Goal: Task Accomplishment & Management: Manage account settings

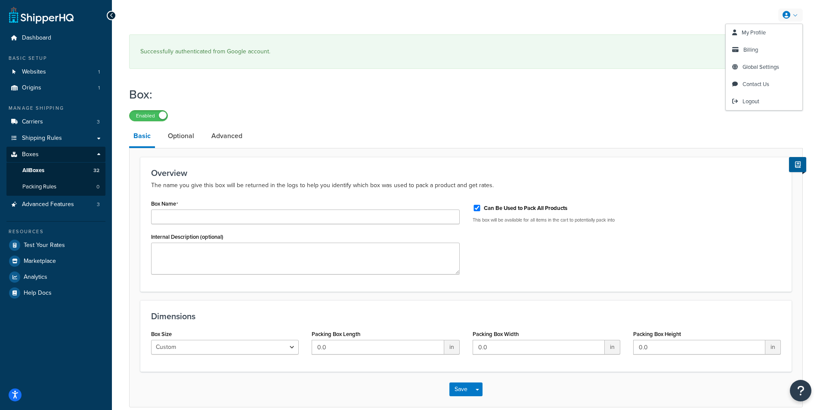
click at [793, 11] on link at bounding box center [790, 15] width 25 height 13
click at [750, 51] on span "Billing" at bounding box center [750, 50] width 15 height 8
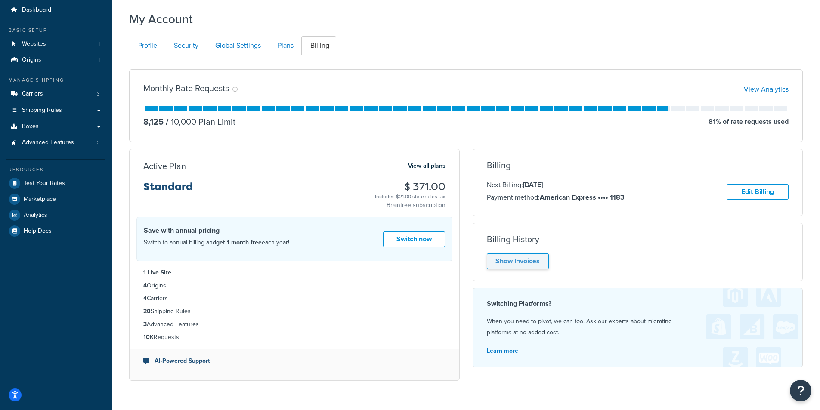
scroll to position [43, 0]
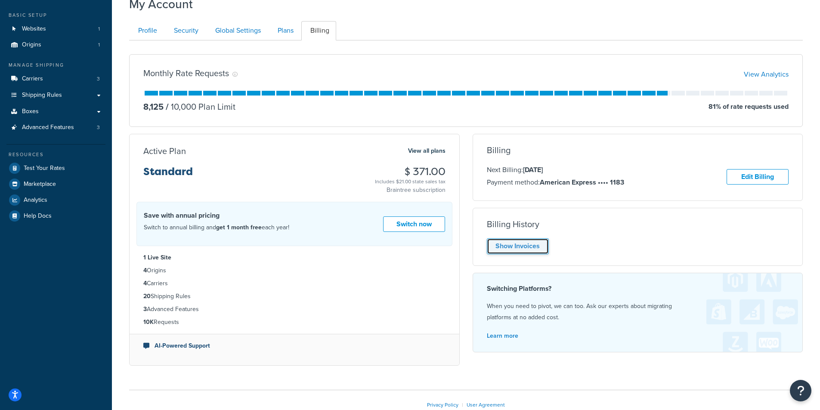
click at [503, 247] on link "Show Invoices" at bounding box center [518, 246] width 62 height 16
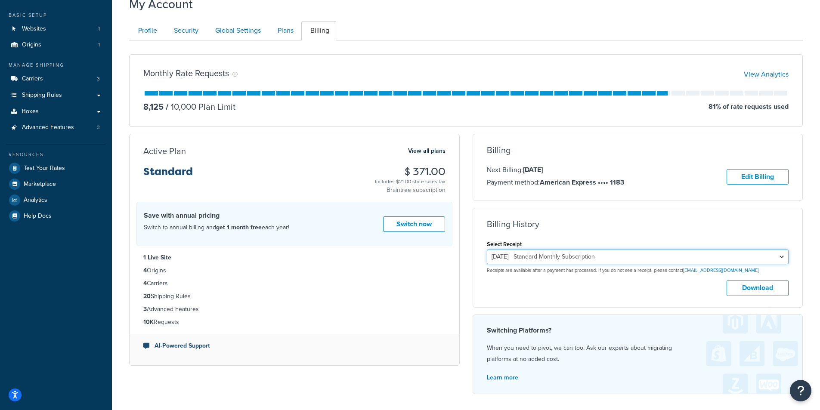
click at [639, 256] on select "[DATE] - Standard Monthly Subscription [DATE] - Standard Monthly Subscription […" at bounding box center [638, 257] width 302 height 15
click at [638, 256] on select "[DATE] - Standard Monthly Subscription [DATE] - Standard Monthly Subscription […" at bounding box center [638, 257] width 302 height 15
click at [739, 291] on button "Download" at bounding box center [757, 288] width 62 height 16
